Goal: Check status

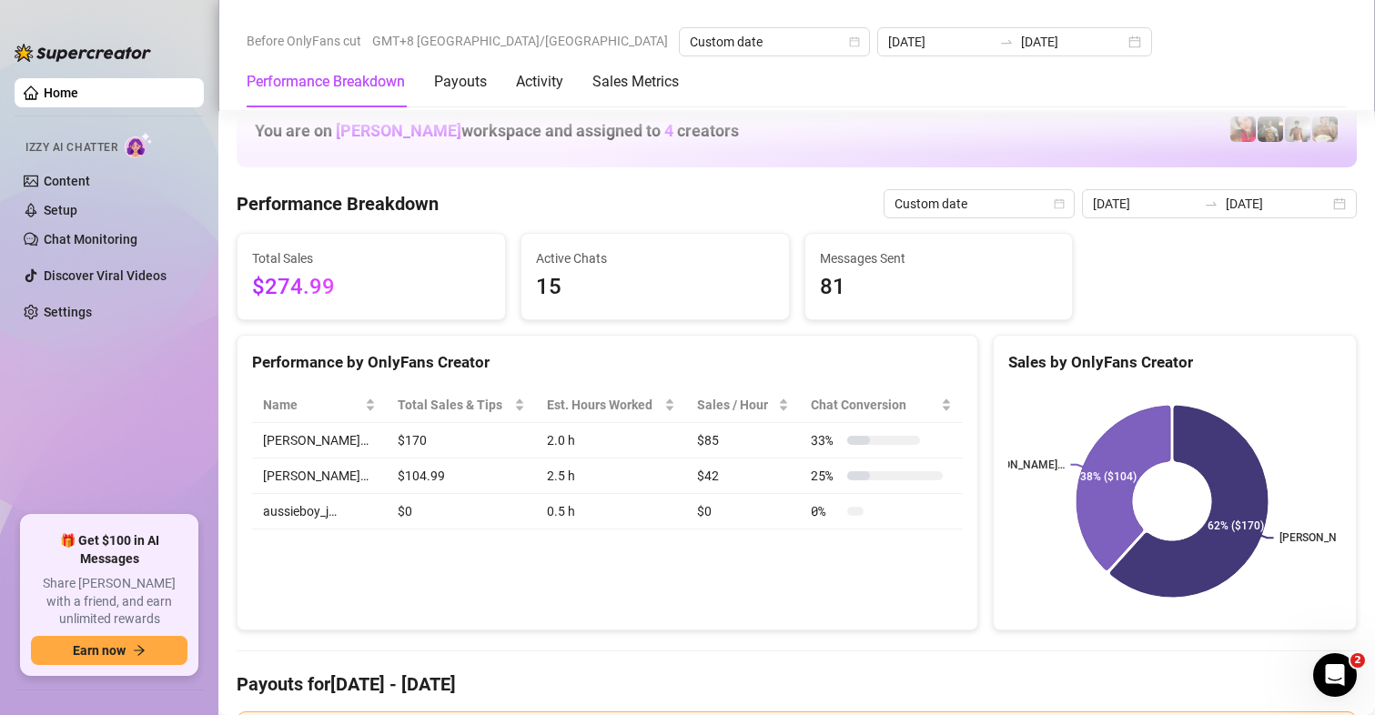
scroll to position [2274, 0]
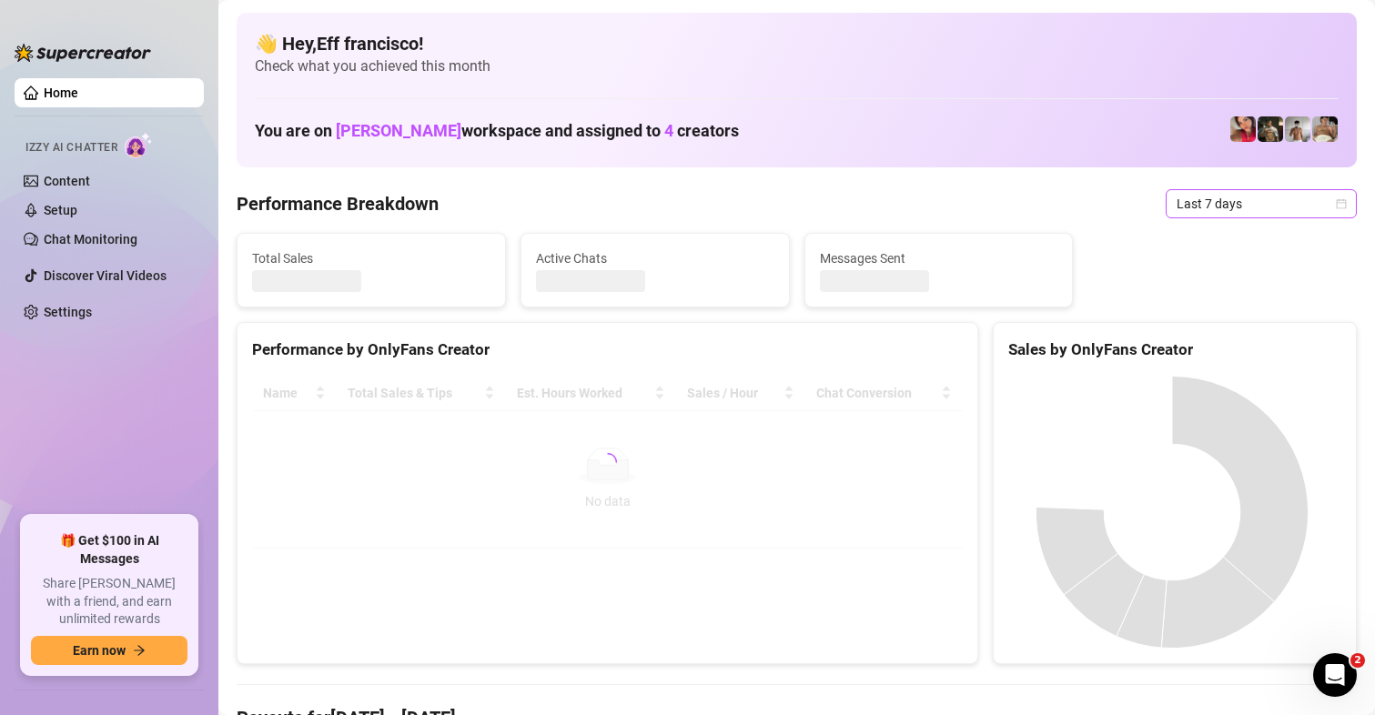
click at [1200, 198] on span "Last 7 days" at bounding box center [1260, 203] width 169 height 27
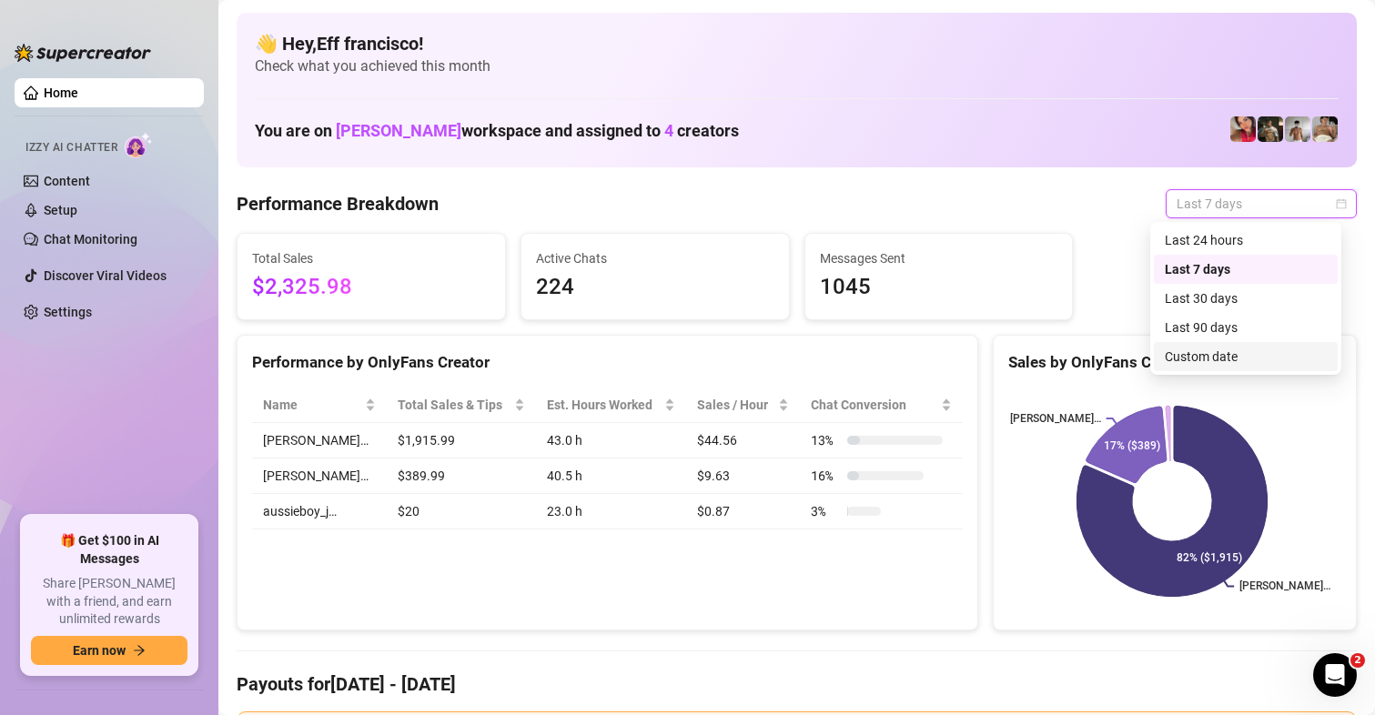
click at [1201, 359] on div "Custom date" at bounding box center [1245, 357] width 162 height 20
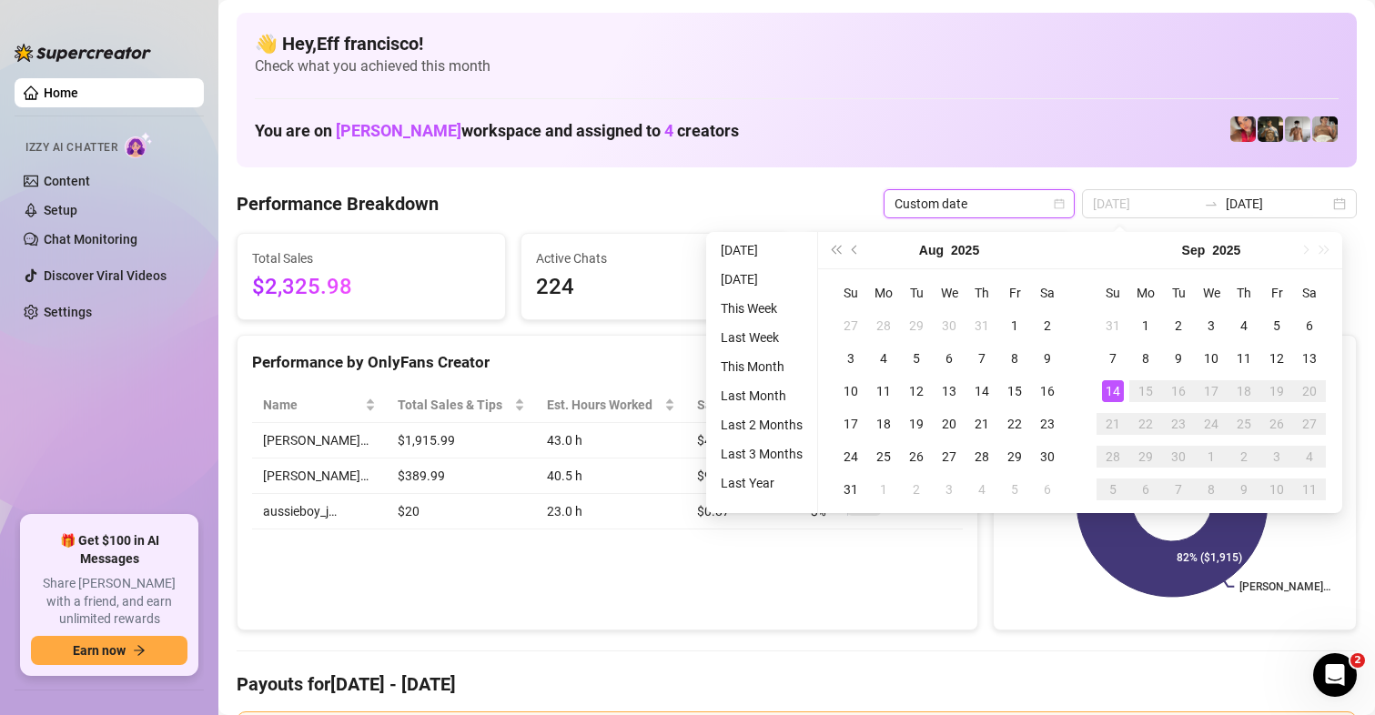
type input "[DATE]"
click at [1114, 392] on div "14" at bounding box center [1113, 391] width 22 height 22
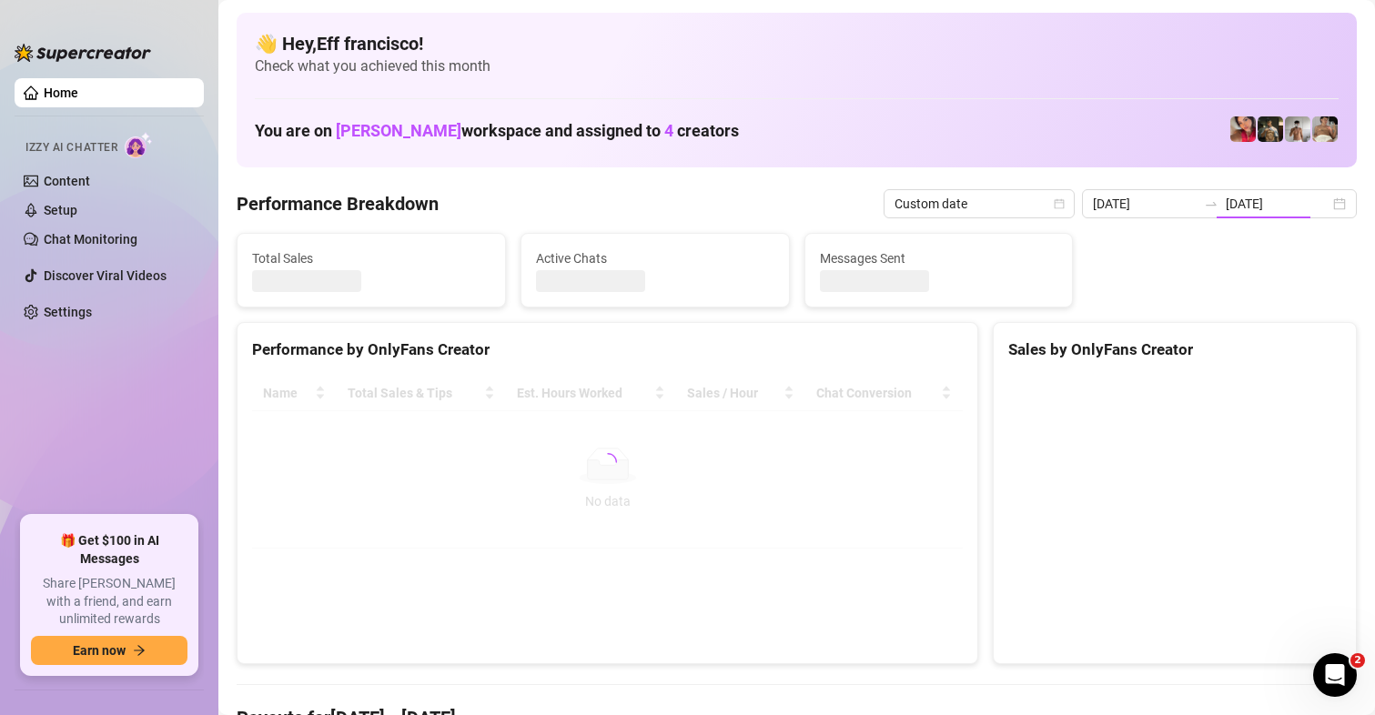
type input "[DATE]"
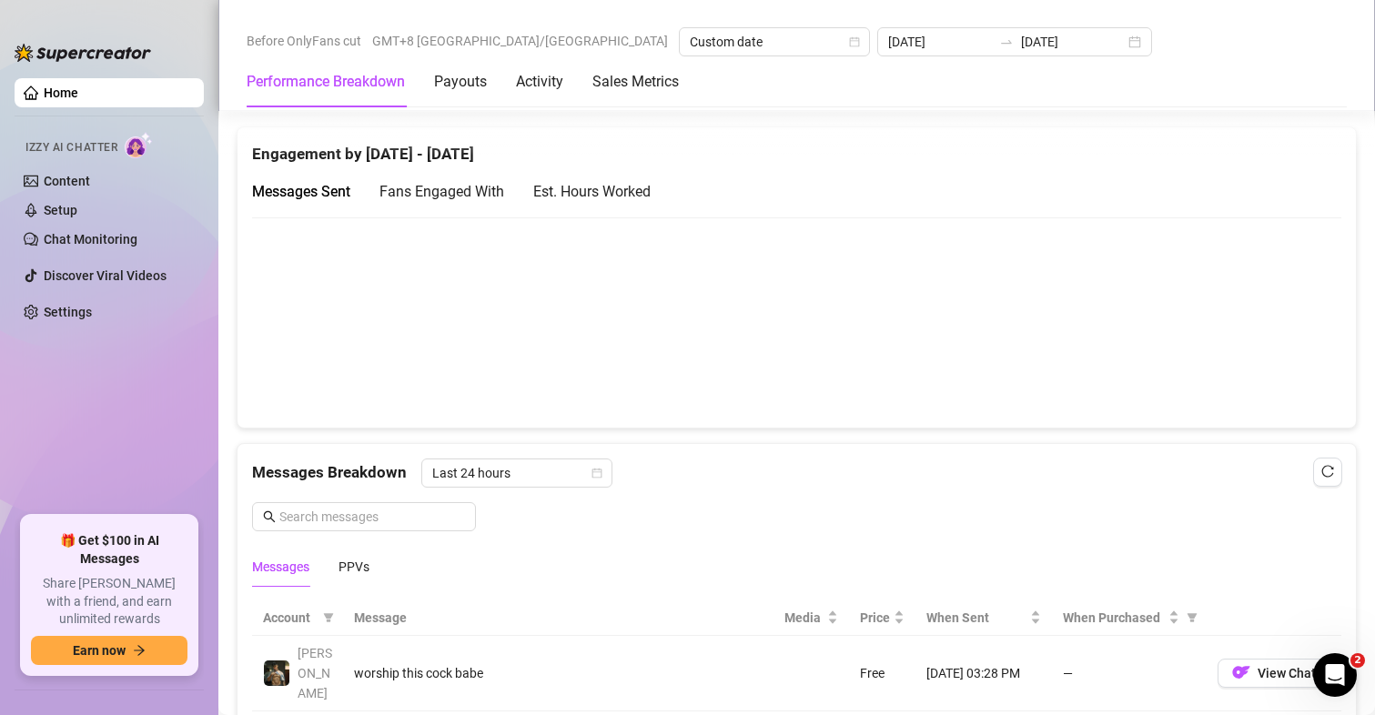
scroll to position [2320, 0]
